Goal: Information Seeking & Learning: Learn about a topic

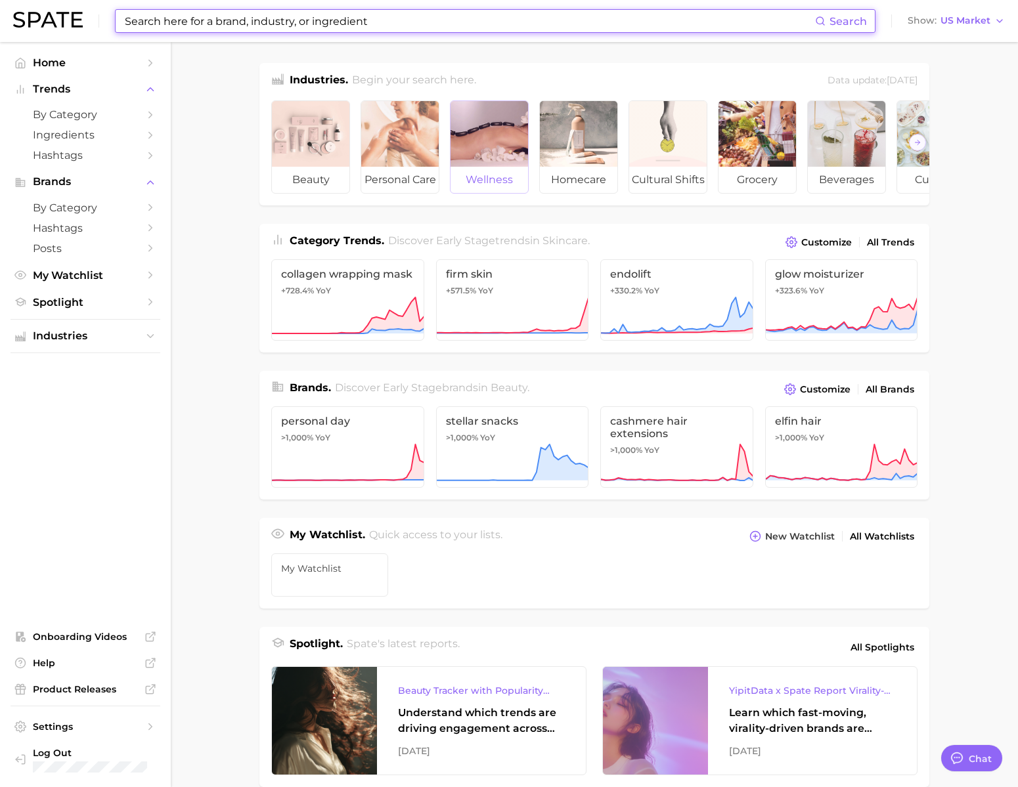
scroll to position [1946, 0]
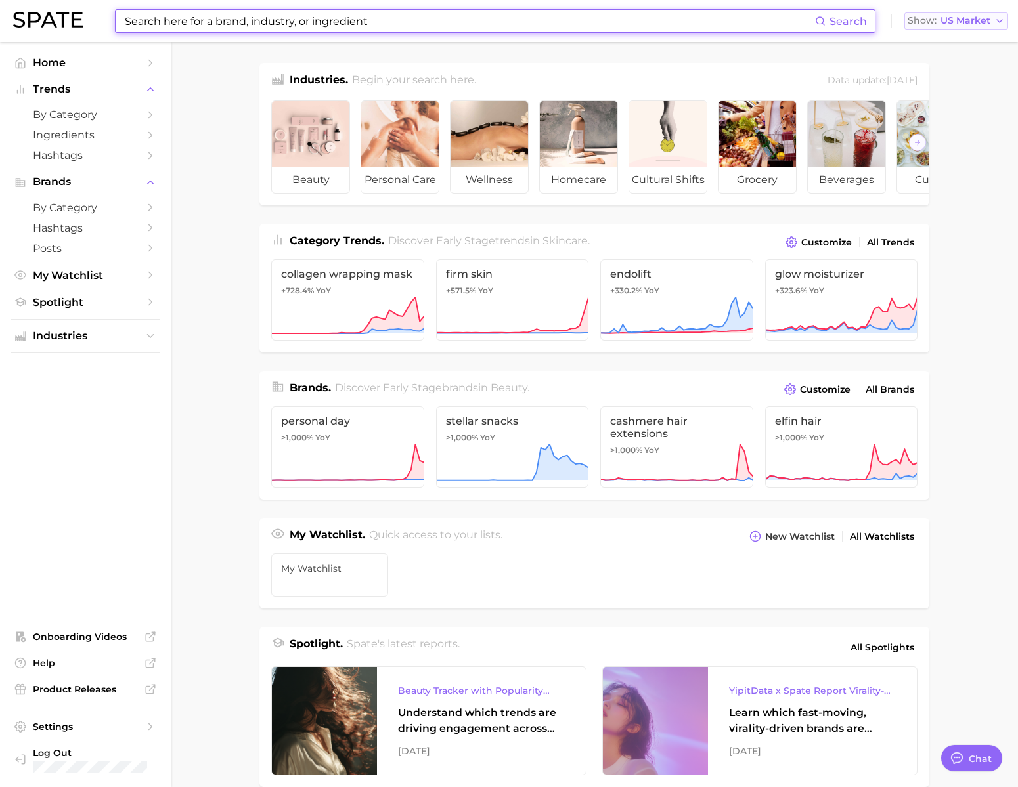
click at [958, 28] on button "Show US Market" at bounding box center [956, 20] width 104 height 17
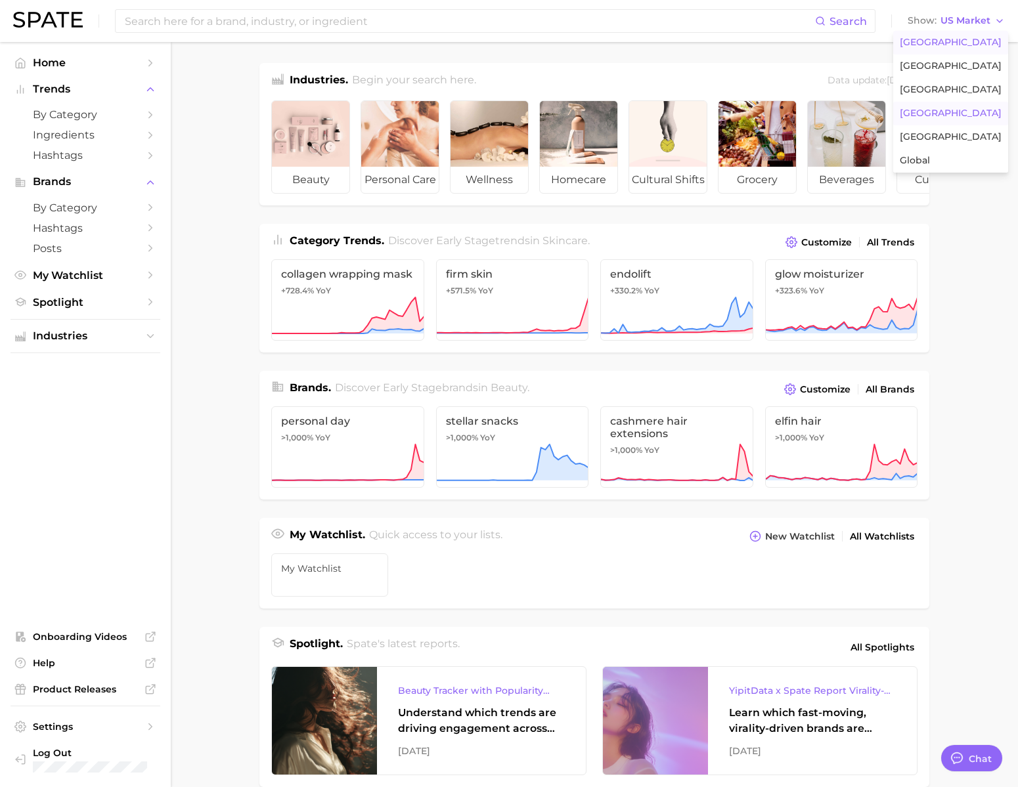
click at [964, 125] on button "[GEOGRAPHIC_DATA]" at bounding box center [950, 114] width 115 height 24
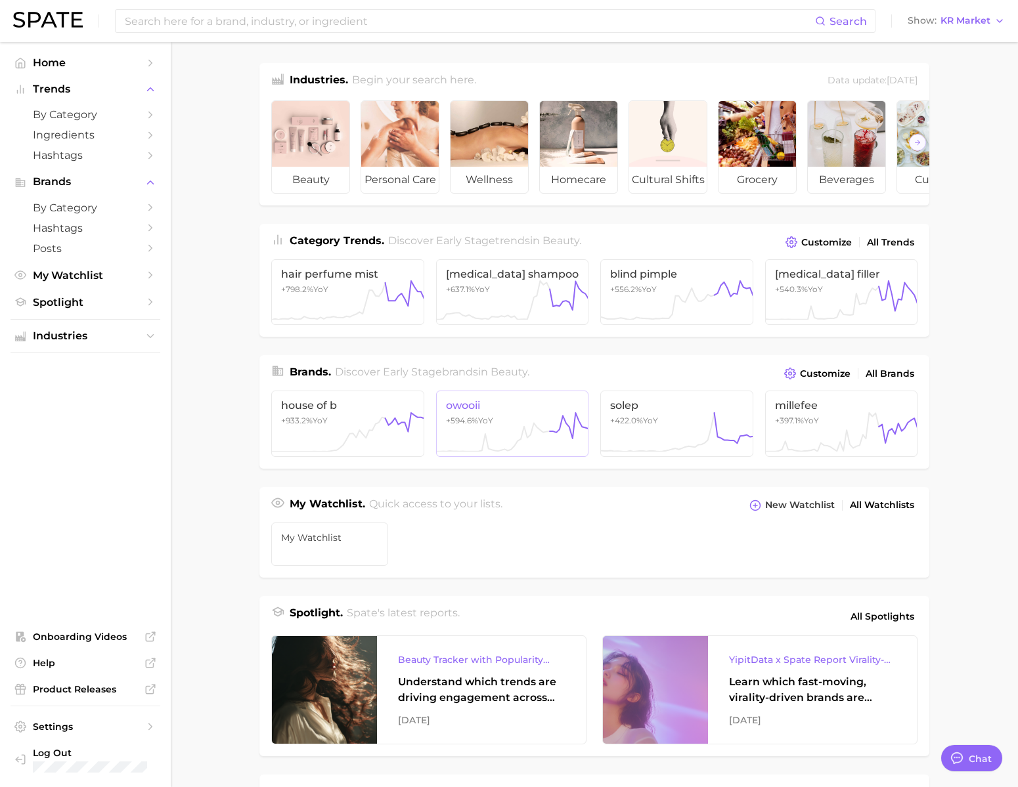
click at [501, 412] on span "owooii" at bounding box center [512, 405] width 133 height 12
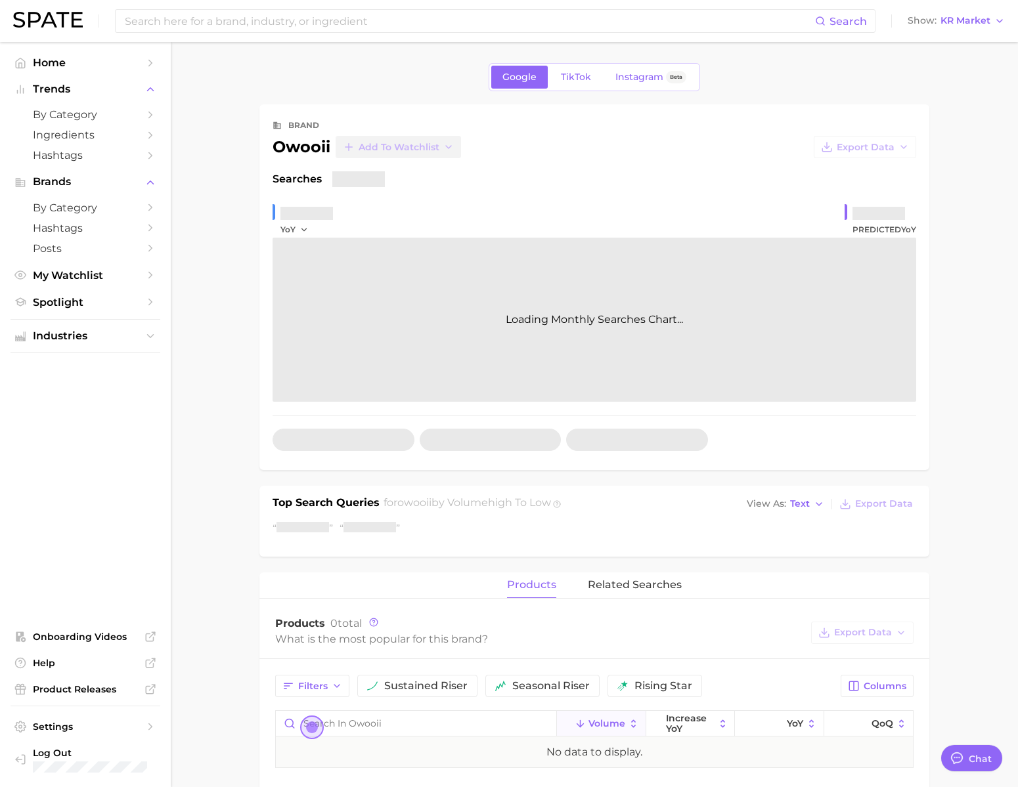
type textarea "x"
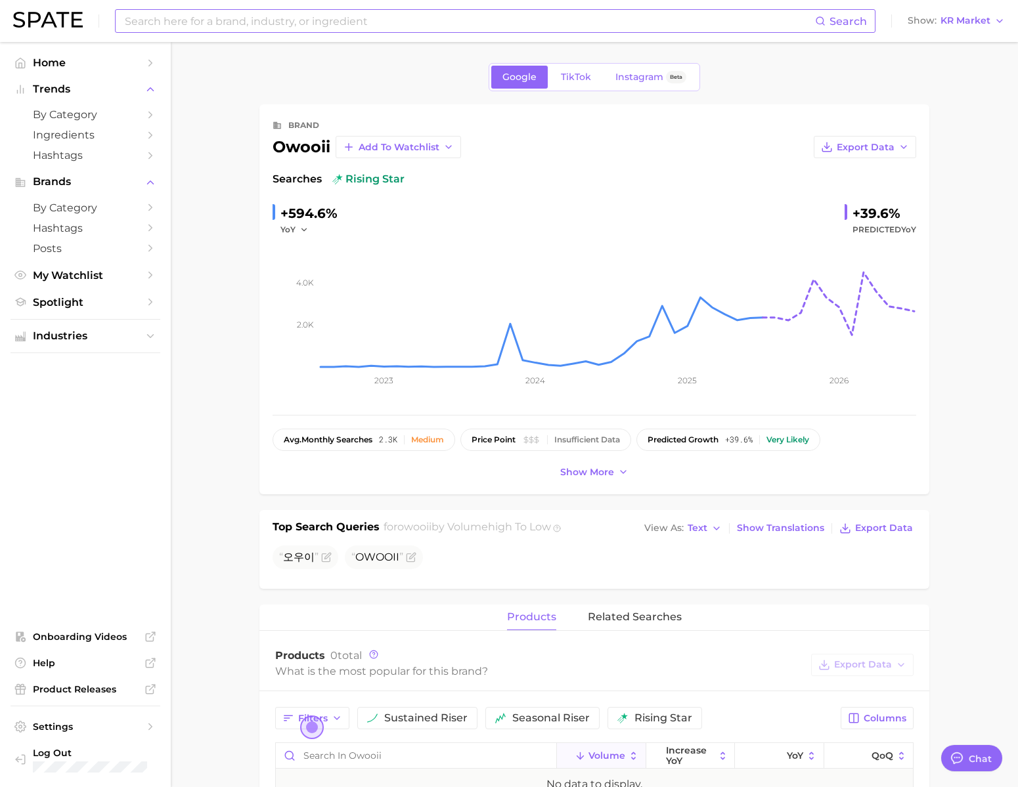
click at [251, 22] on input at bounding box center [468, 21] width 691 height 22
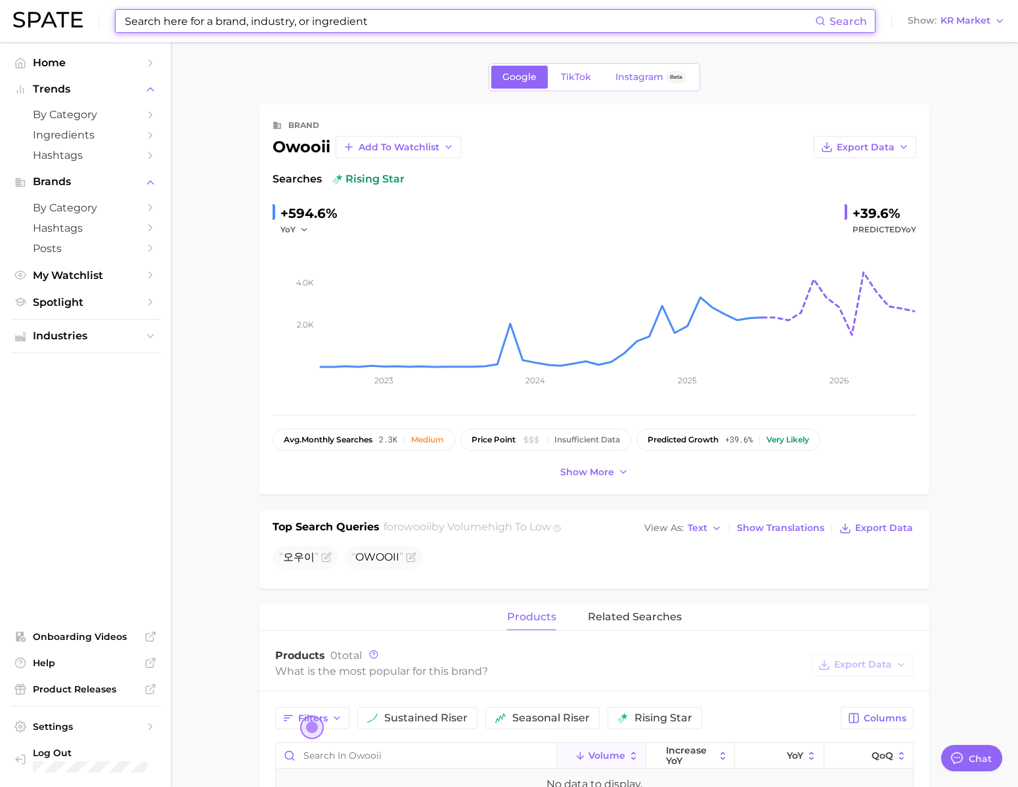
type input "ㄱ"
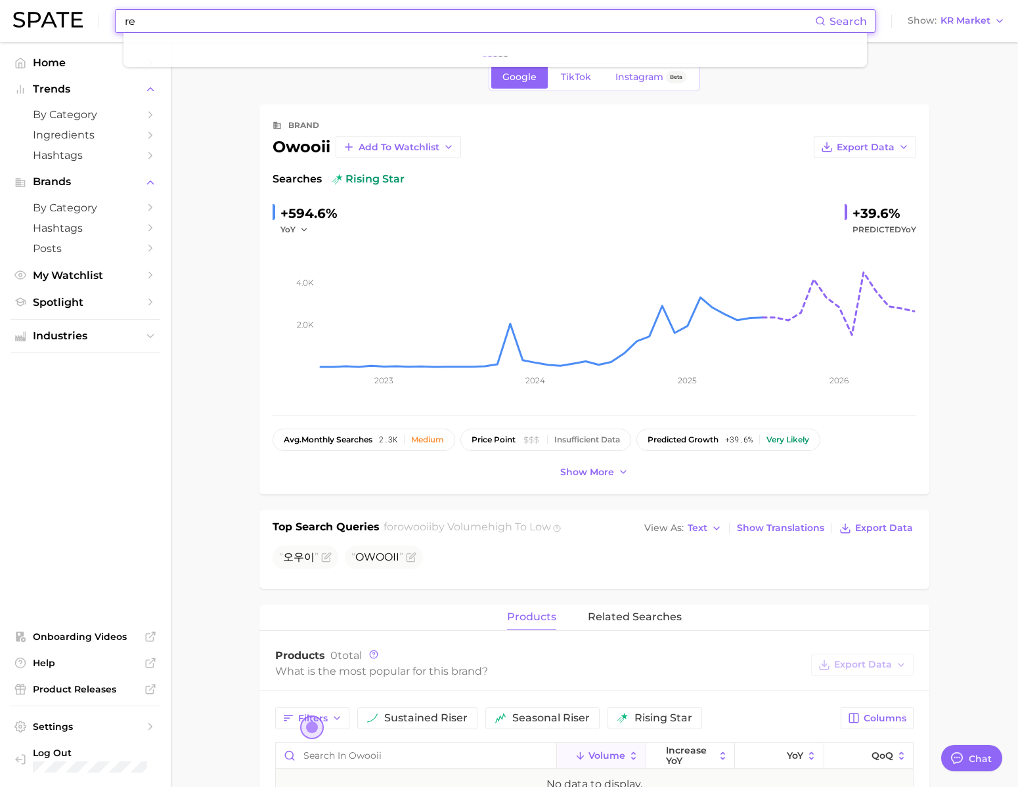
type input "r"
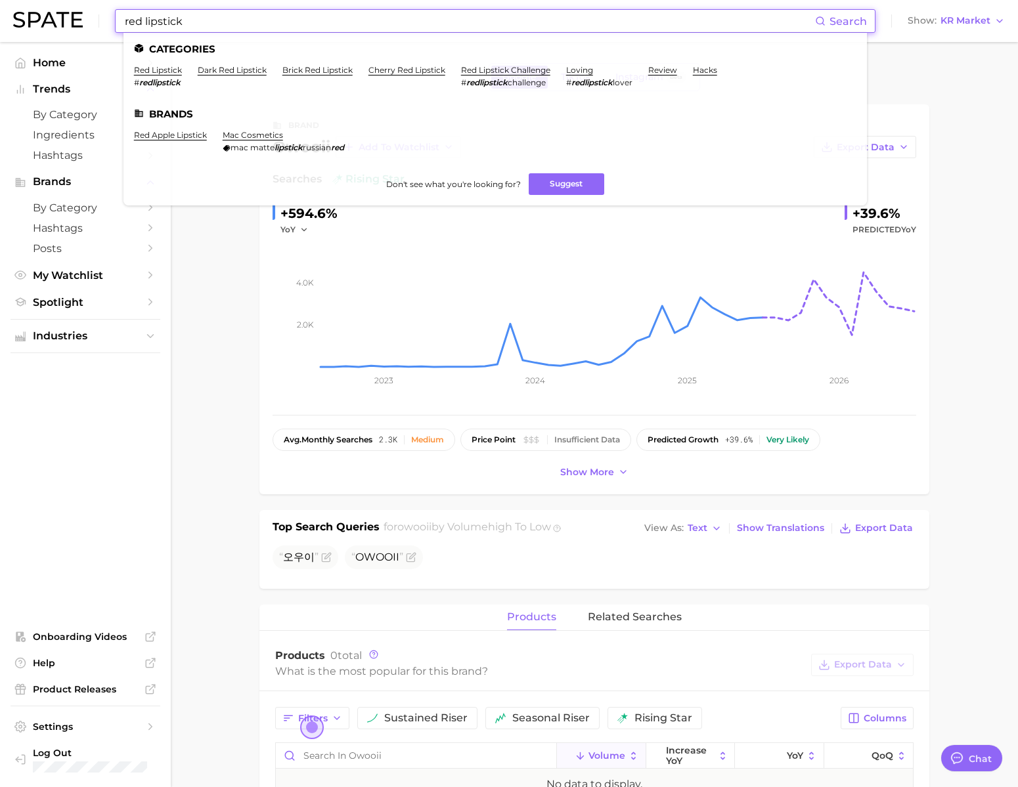
type input "red lipstick"
click at [181, 75] on li "red lipstick # redlipstick" at bounding box center [158, 76] width 48 height 22
click at [181, 71] on link "red lipstick" at bounding box center [158, 70] width 48 height 10
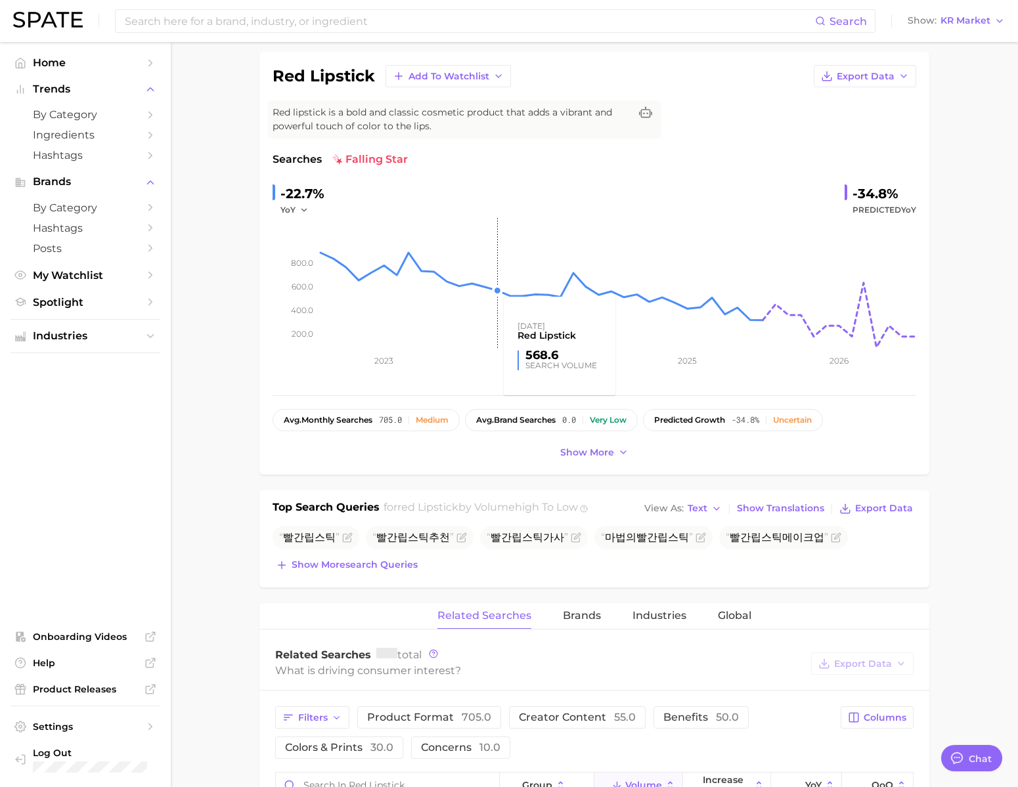
scroll to position [92, 0]
click at [334, 569] on span "Show more search queries" at bounding box center [354, 563] width 126 height 11
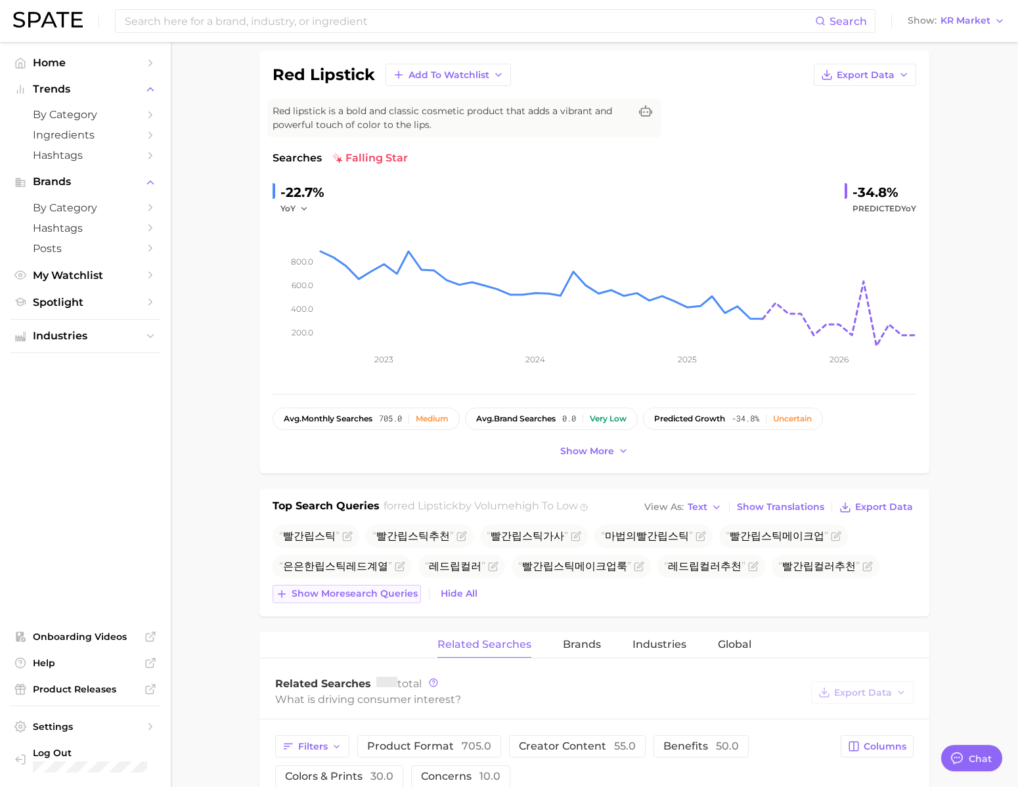
click at [345, 603] on button "Show more search queries" at bounding box center [346, 594] width 148 height 18
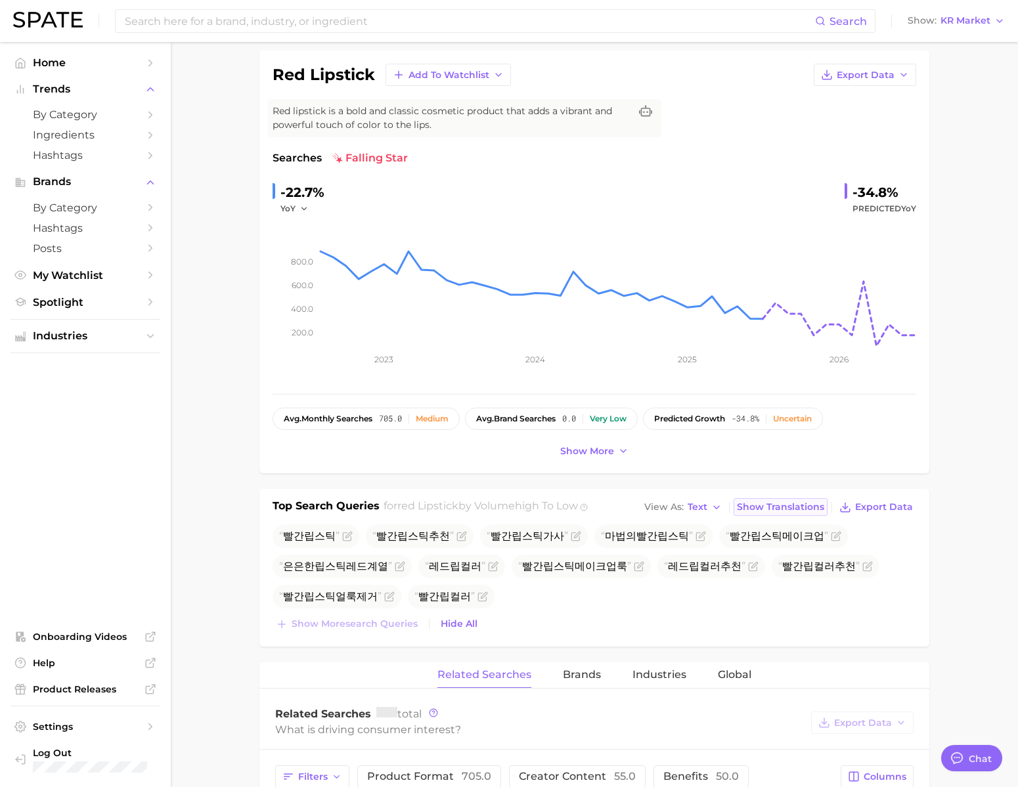
click at [759, 513] on span "Show Translations" at bounding box center [780, 507] width 87 height 11
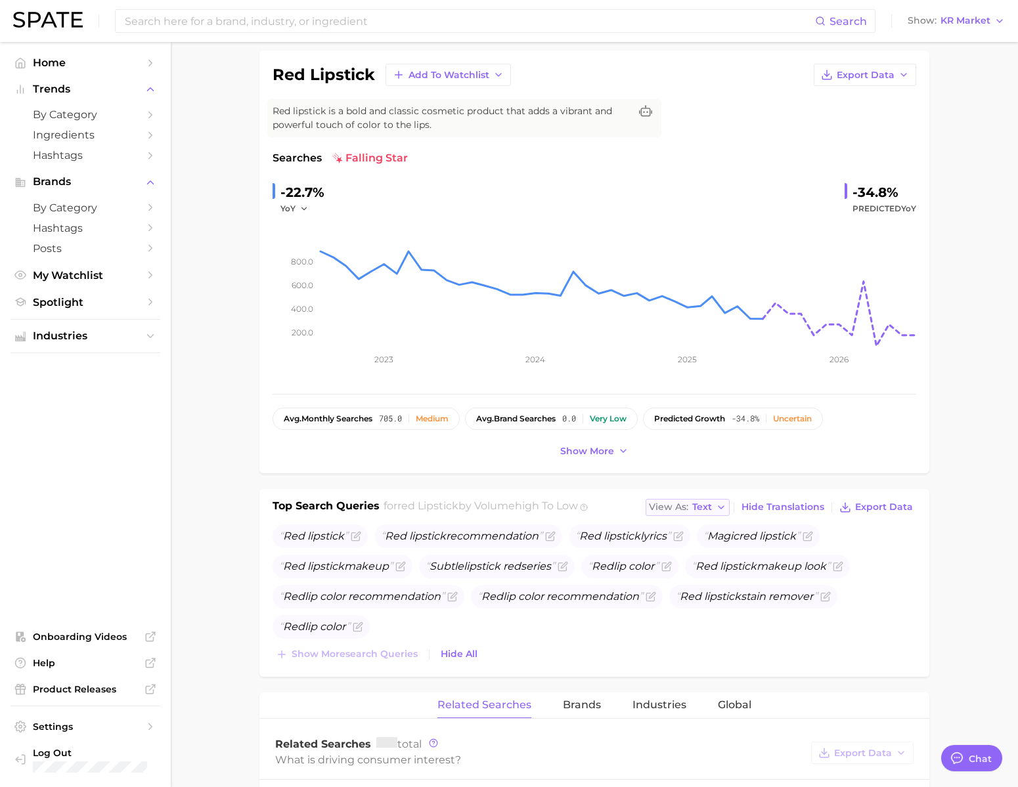
click at [698, 511] on span "Text" at bounding box center [702, 507] width 20 height 7
click at [695, 565] on button "Table" at bounding box center [717, 553] width 144 height 24
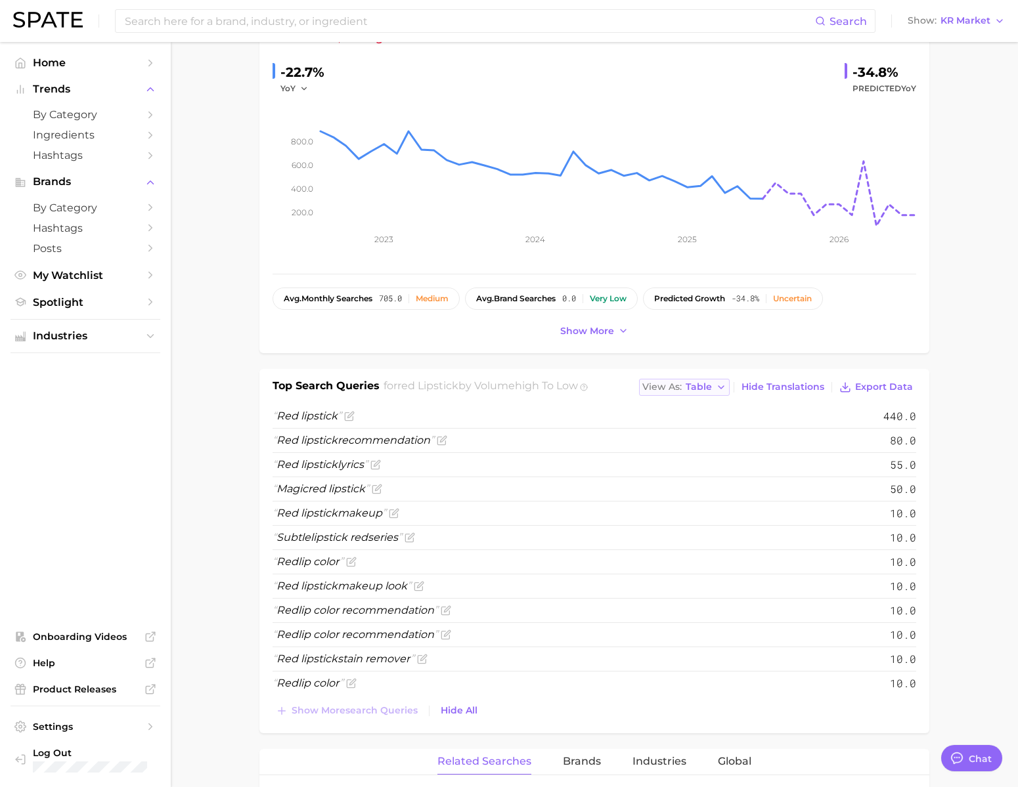
scroll to position [213, 0]
click at [768, 392] on span "Hide Translations" at bounding box center [782, 386] width 83 height 11
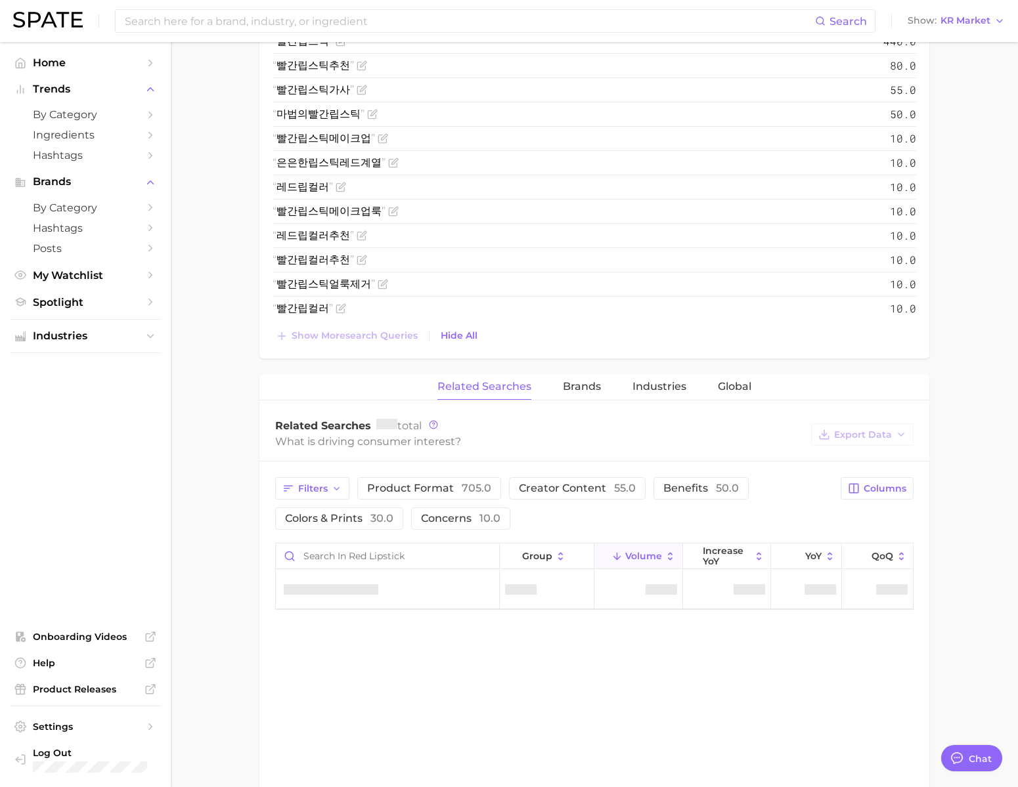
scroll to position [314, 0]
